Goal: Task Accomplishment & Management: Use online tool/utility

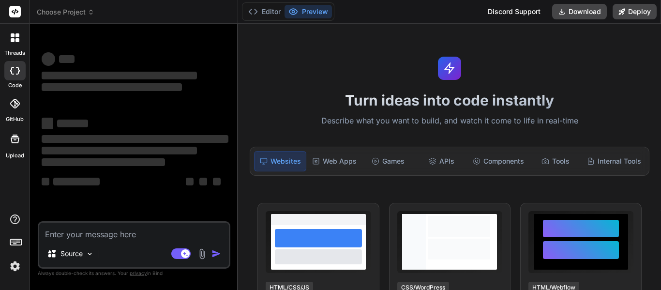
click at [160, 233] on textarea at bounding box center [134, 231] width 190 height 17
type textarea "x"
type textarea "1. What was the reason [PERSON_NAME] went to [GEOGRAPHIC_DATA] during a famine?…"
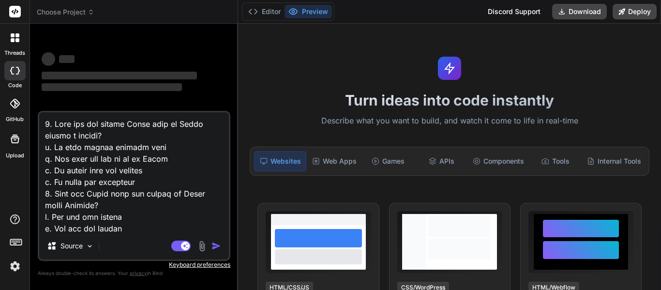
scroll to position [2651, 0]
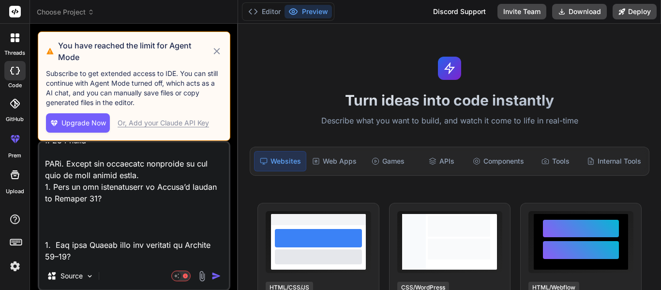
type textarea "x"
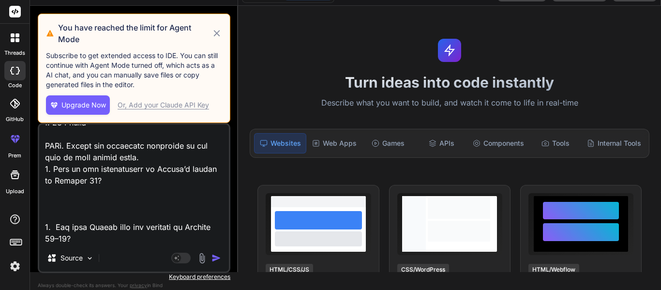
type textarea "1. What was the reason [PERSON_NAME] went to [GEOGRAPHIC_DATA] during a famine?…"
click at [129, 106] on div "Or, Add your Claude API Key" at bounding box center [164, 105] width 92 height 10
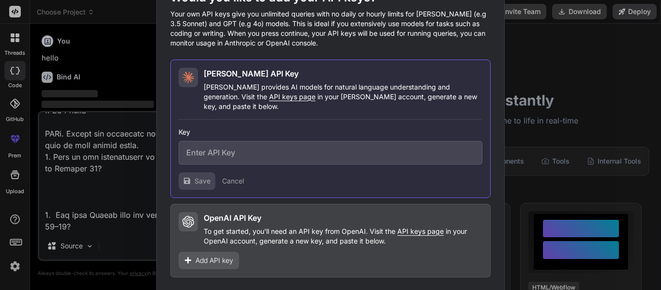
scroll to position [0, 0]
click at [532, 123] on div "Would you like to add your API keys? Your own API keys give you unlimited queri…" at bounding box center [330, 145] width 661 height 290
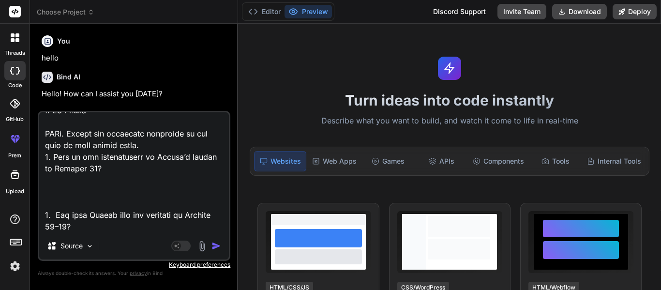
type textarea "x"
click at [139, 229] on textarea at bounding box center [134, 172] width 190 height 120
type textarea "1. What was the reason [PERSON_NAME] went to [GEOGRAPHIC_DATA] during a famine?…"
type textarea "x"
type textarea "1. What was the reason [PERSON_NAME] went to [GEOGRAPHIC_DATA] during a famine?…"
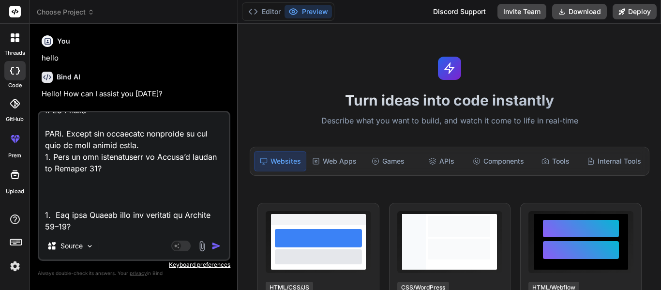
type textarea "x"
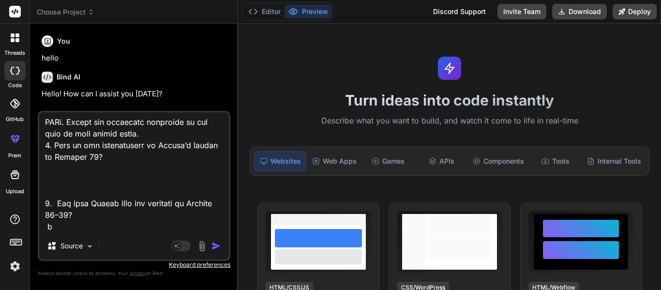
type textarea "1. What was the reason [PERSON_NAME] went to [GEOGRAPHIC_DATA] during a famine?…"
type textarea "x"
type textarea "1. What was the reason [PERSON_NAME] went to [GEOGRAPHIC_DATA] during a famine?…"
type textarea "x"
type textarea "1. What was the reason [PERSON_NAME] went to [GEOGRAPHIC_DATA] during a famine?…"
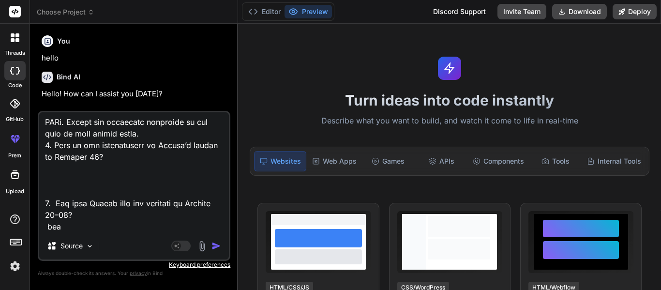
type textarea "x"
type textarea "1. What was the reason [PERSON_NAME] went to [GEOGRAPHIC_DATA] during a famine?…"
type textarea "x"
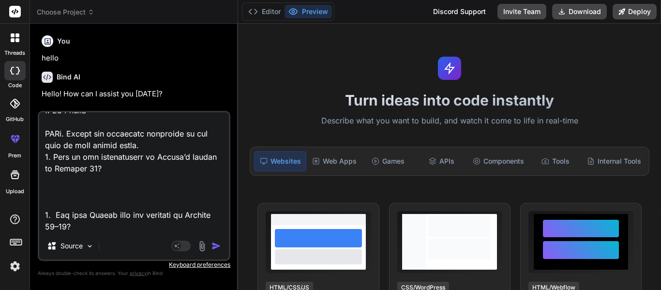
type textarea "1. What was the reason [PERSON_NAME] went to [GEOGRAPHIC_DATA] during a famine?…"
type textarea "x"
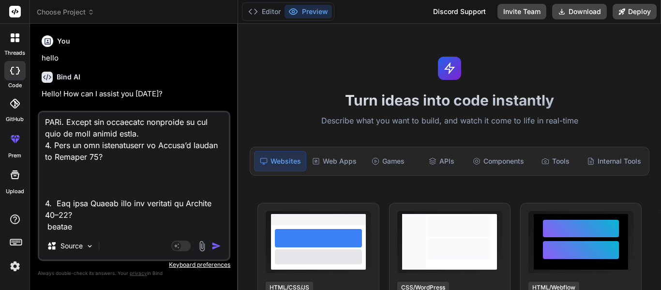
type textarea "1. What was the reason [PERSON_NAME] went to [GEOGRAPHIC_DATA] during a famine?…"
type textarea "x"
type textarea "1. What was the reason [PERSON_NAME] went to [GEOGRAPHIC_DATA] during a famine?…"
type textarea "x"
type textarea "1. What was the reason [PERSON_NAME] went to [GEOGRAPHIC_DATA] during a famine?…"
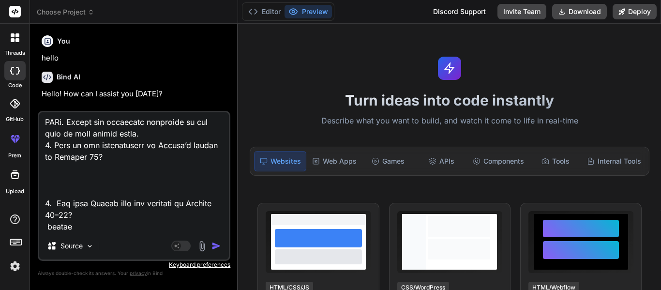
type textarea "x"
type textarea "1. What was the reason [PERSON_NAME] went to [GEOGRAPHIC_DATA] during a famine?…"
type textarea "x"
type textarea "1. What was the reason [PERSON_NAME] went to [GEOGRAPHIC_DATA] during a famine?…"
type textarea "x"
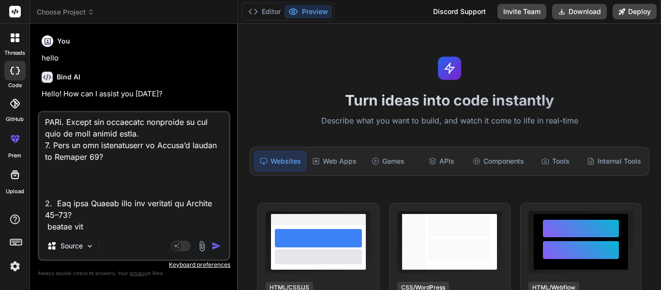
type textarea "1. What was the reason [PERSON_NAME] went to [GEOGRAPHIC_DATA] during a famine?…"
type textarea "x"
type textarea "1. What was the reason [PERSON_NAME] went to [GEOGRAPHIC_DATA] during a famine?…"
type textarea "x"
type textarea "1. What was the reason [PERSON_NAME] went to [GEOGRAPHIC_DATA] during a famine?…"
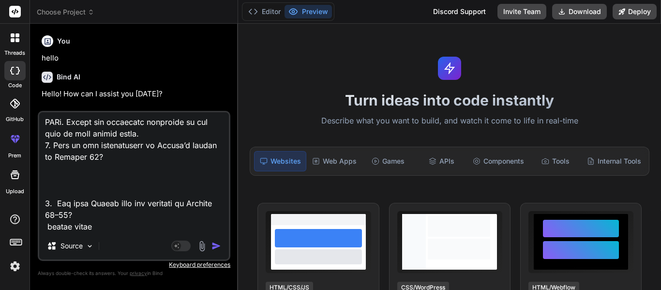
type textarea "x"
type textarea "1. What was the reason [PERSON_NAME] went to [GEOGRAPHIC_DATA] during a famine?…"
type textarea "x"
type textarea "1. What was the reason [PERSON_NAME] went to [GEOGRAPHIC_DATA] during a famine?…"
type textarea "x"
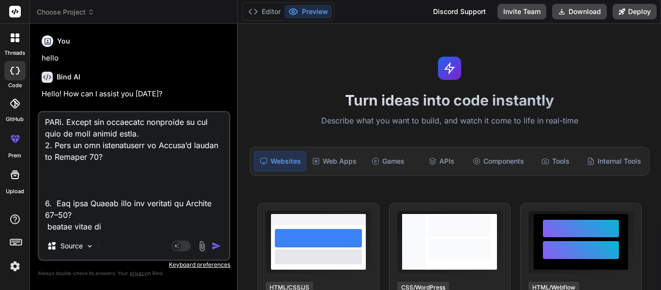
type textarea "1. What was the reason [PERSON_NAME] went to [GEOGRAPHIC_DATA] during a famine?…"
type textarea "x"
type textarea "1. What was the reason [PERSON_NAME] went to [GEOGRAPHIC_DATA] during a famine?…"
type textarea "x"
type textarea "1. What was the reason [PERSON_NAME] went to [GEOGRAPHIC_DATA] during a famine?…"
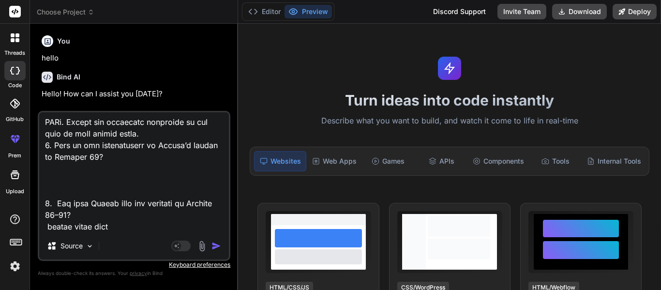
type textarea "x"
type textarea "1. What was the reason [PERSON_NAME] went to [GEOGRAPHIC_DATA] during a famine?…"
type textarea "x"
type textarea "1. What was the reason [PERSON_NAME] went to [GEOGRAPHIC_DATA] during a famine?…"
type textarea "x"
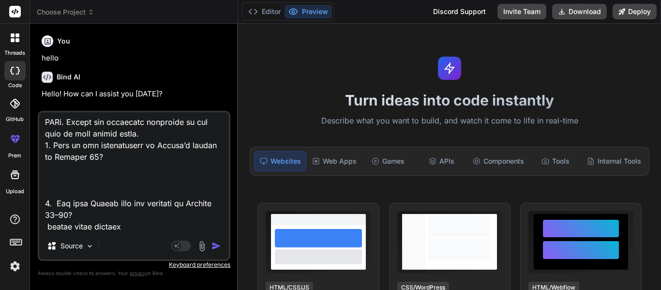
type textarea "1. What was the reason [PERSON_NAME] went to [GEOGRAPHIC_DATA] during a famine?…"
type textarea "x"
type textarea "1. What was the reason [PERSON_NAME] went to [GEOGRAPHIC_DATA] during a famine?…"
type textarea "x"
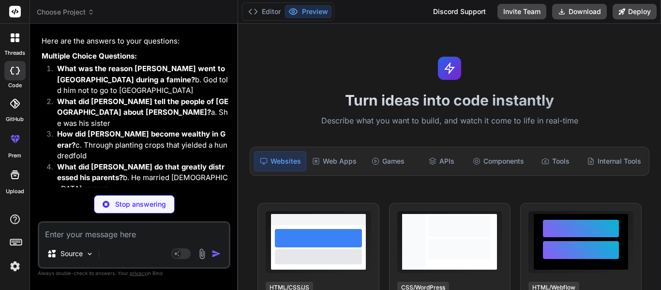
scroll to position [1273, 0]
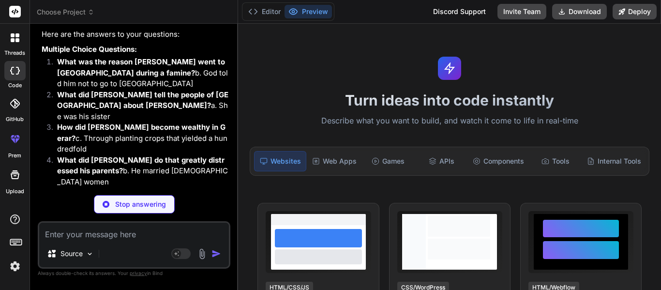
type textarea "x"
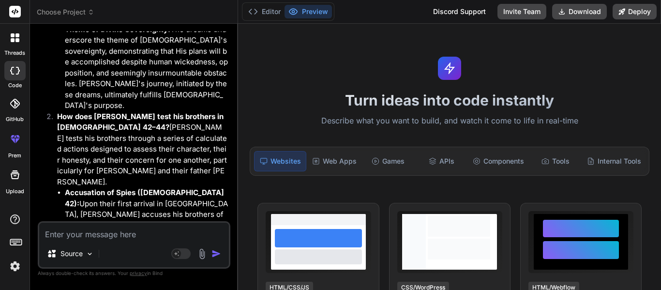
scroll to position [2855, 0]
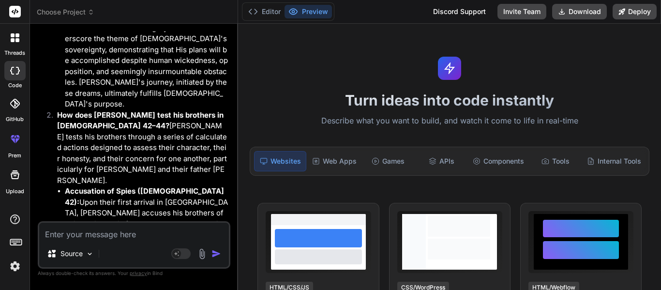
type textarea "m"
type textarea "x"
type textarea "ma"
type textarea "x"
type textarea "mak"
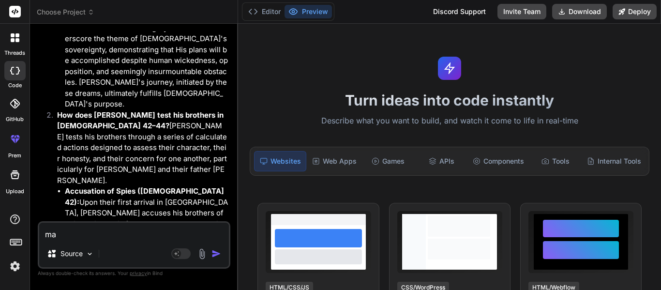
type textarea "x"
type textarea "make"
type textarea "x"
type textarea "make"
type textarea "x"
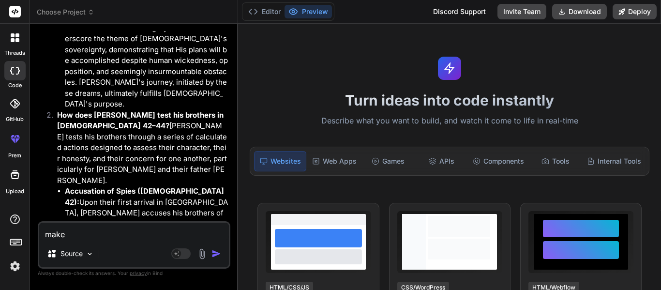
type textarea "make t"
type textarea "x"
type textarea "make th"
type textarea "x"
type textarea "make the"
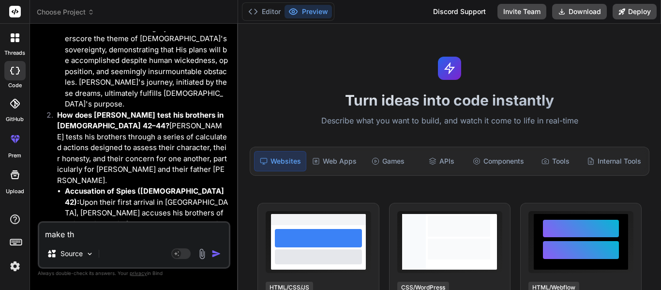
type textarea "x"
type textarea "make the"
type textarea "x"
type textarea "make the 2"
type textarea "x"
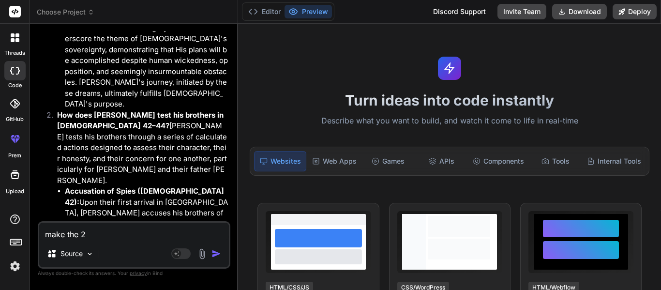
type textarea "make the 2"
type textarea "x"
type textarea "make the 2 s"
type textarea "x"
type textarea "make the 2 sh"
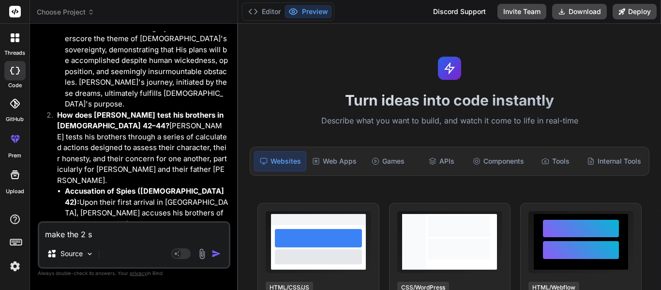
type textarea "x"
type textarea "make the 2 sho"
type textarea "x"
type textarea "make the 2 shor"
type textarea "x"
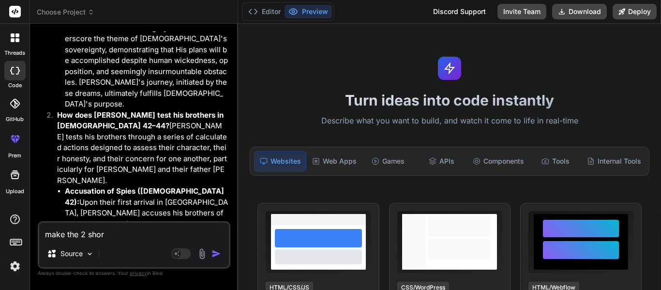
type textarea "make the 2 short"
type textarea "x"
type textarea "make the 2 short"
type textarea "x"
type textarea "make the 2 short a"
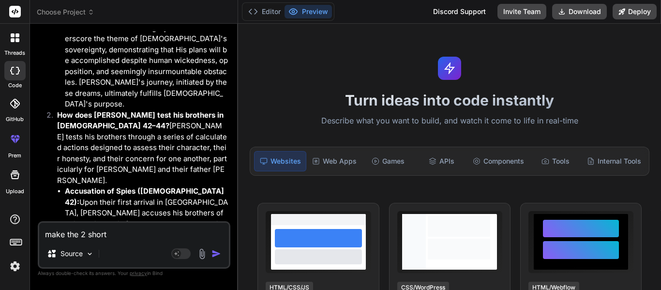
type textarea "x"
type textarea "make the 2 short an"
type textarea "x"
type textarea "make the 2 short ans"
type textarea "x"
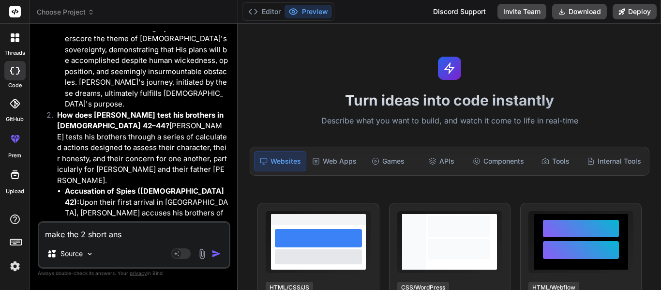
type textarea "make the 2 short answ"
type textarea "x"
type textarea "make the 2 short answe"
type textarea "x"
type textarea "make the 2 short answee"
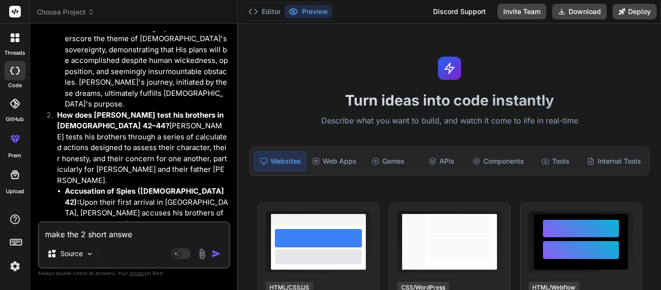
type textarea "x"
type textarea "make the 2 short answeer"
type textarea "x"
type textarea "make the 2 short answeers"
type textarea "x"
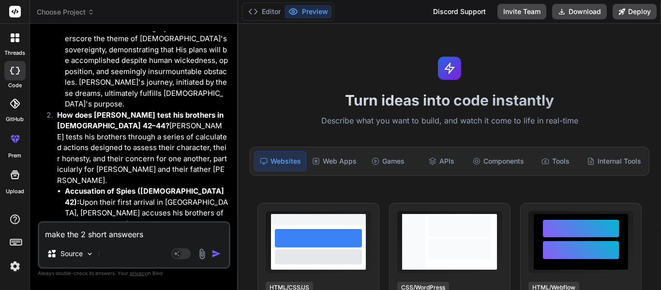
type textarea "make the 2 short"
type textarea "x"
type textarea "make the 2 short answers"
type textarea "x"
type textarea "make the 2 short answers o"
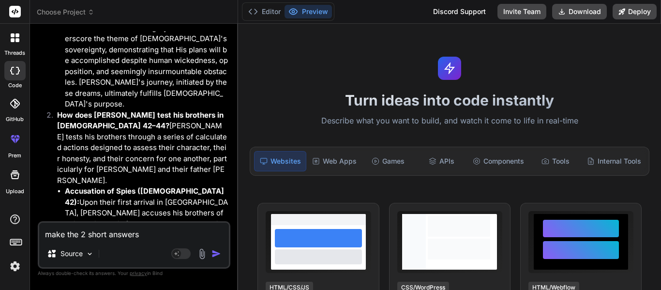
type textarea "x"
type textarea "make the 2 short answers on"
type textarea "x"
type textarea "make the 2 short answers onl"
type textarea "x"
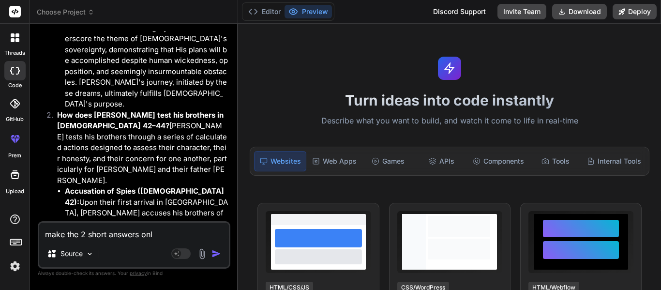
type textarea "make the 2 short answers only"
type textarea "x"
type textarea "make the 2 short answers only"
type textarea "x"
type textarea "make the 2 short answers only l"
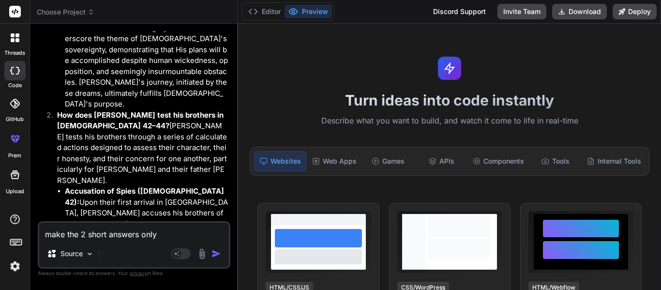
type textarea "x"
type textarea "make the 2 short answers only li"
type textarea "x"
type textarea "make the 2 short answers only lik"
type textarea "x"
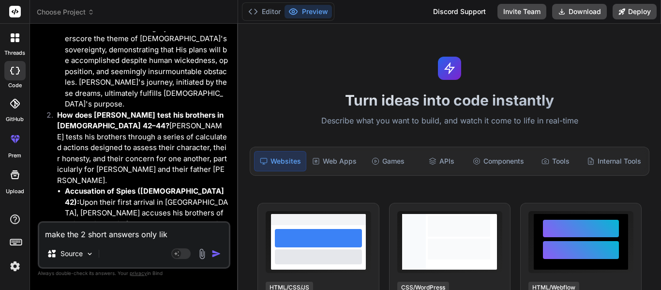
type textarea "make the 2 short answers only like"
type textarea "x"
type textarea "make the 2 short answers only like"
type textarea "x"
type textarea "make the 2 short answers only like 2"
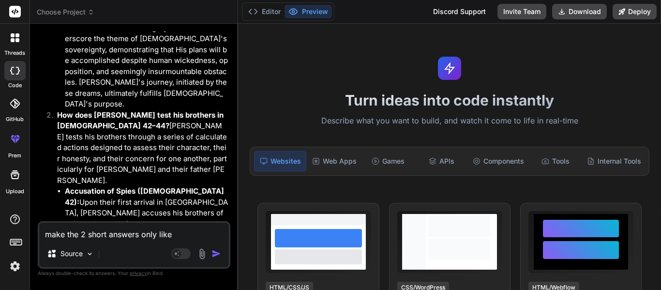
type textarea "x"
type textarea "make the 2 short answers only like 2"
type textarea "x"
type textarea "make the 2 short answers only like 2 s"
type textarea "x"
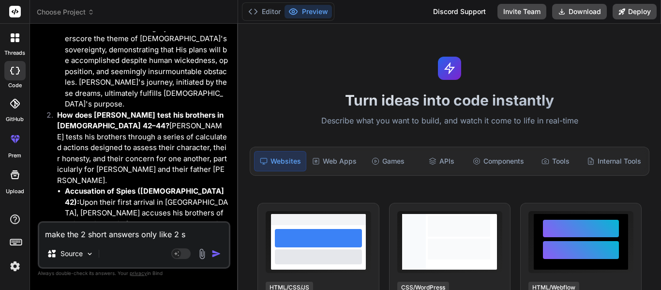
type textarea "make the 2 short answers only like 2 se"
type textarea "x"
type textarea "make the 2 short answers only like 2 sen"
type textarea "x"
type textarea "make the 2 short answers only like 2 sent"
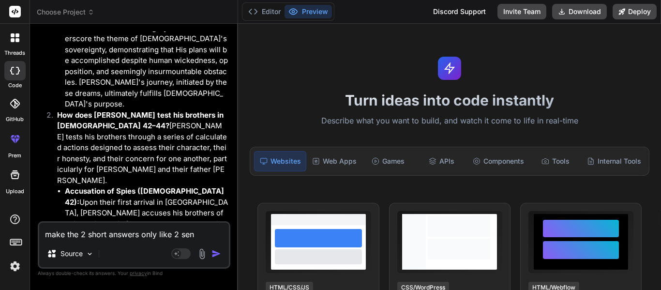
type textarea "x"
type textarea "make the 2 short answers only like 2 sente"
type textarea "x"
type textarea "make the 2 short answers only like 2 senten"
type textarea "x"
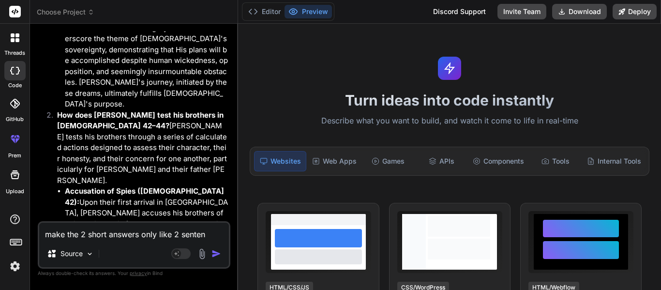
type textarea "make the 2 short answers only like 2 sentenc"
type textarea "x"
type textarea "make the 2 short answers only like 2 sentence"
type textarea "x"
type textarea "make the 2 short answers only like 2 sentences"
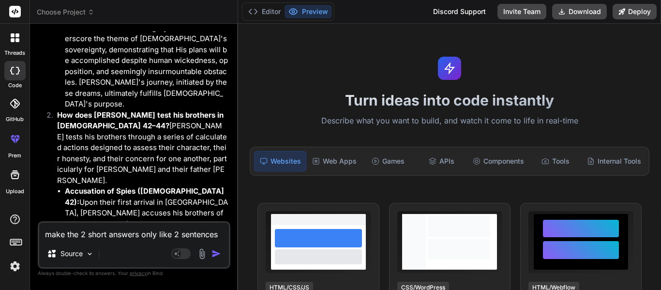
type textarea "x"
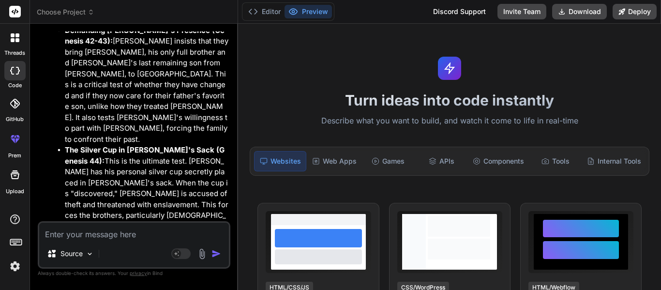
scroll to position [3225, 0]
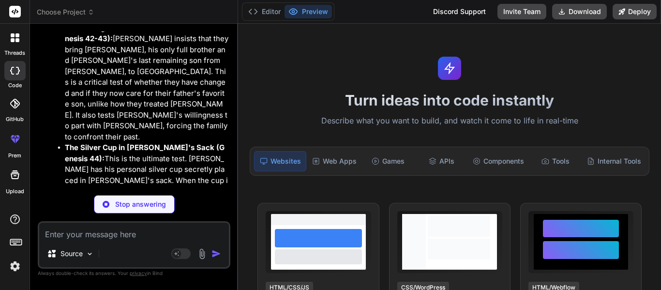
type textarea "x"
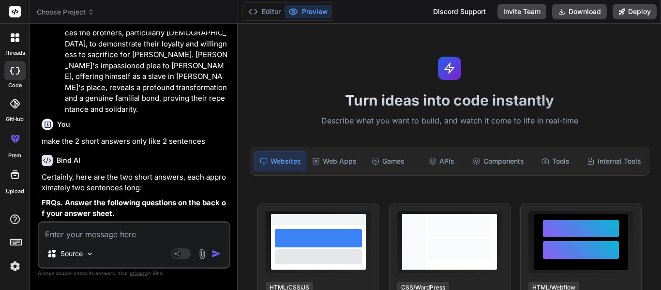
scroll to position [3406, 0]
type textarea "s"
type textarea "x"
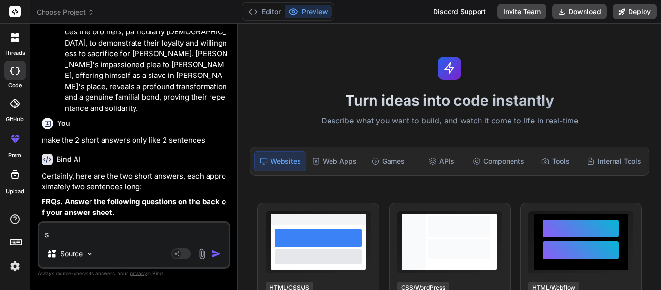
type textarea "sh"
type textarea "x"
type textarea "sho"
type textarea "x"
type textarea "shor"
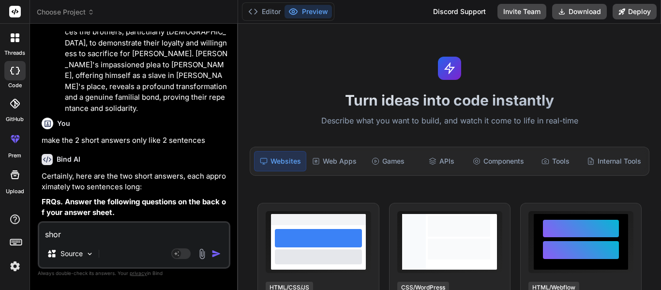
type textarea "x"
type textarea "short"
type textarea "x"
type textarea "shorte"
type textarea "x"
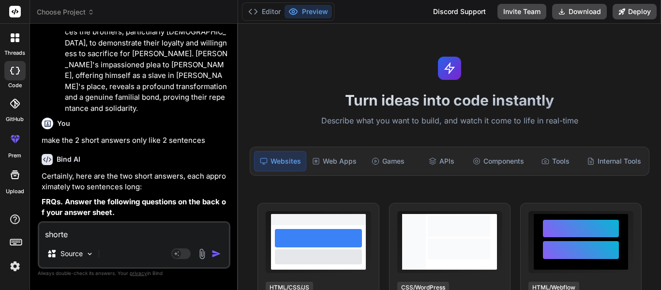
type textarea "shorter"
type textarea "x"
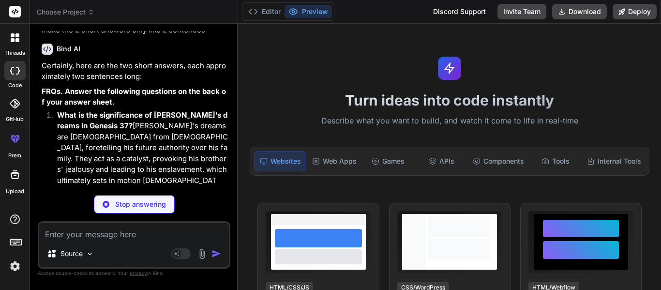
scroll to position [3517, 0]
type textarea "x"
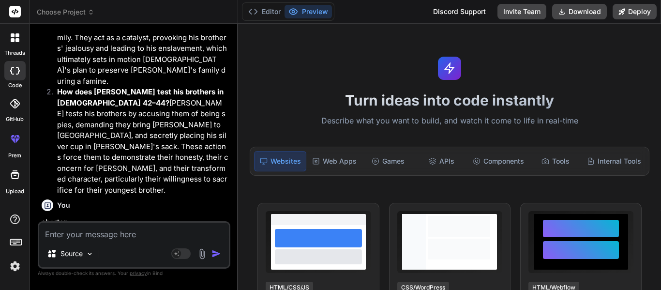
scroll to position [3653, 0]
